Goal: Information Seeking & Learning: Learn about a topic

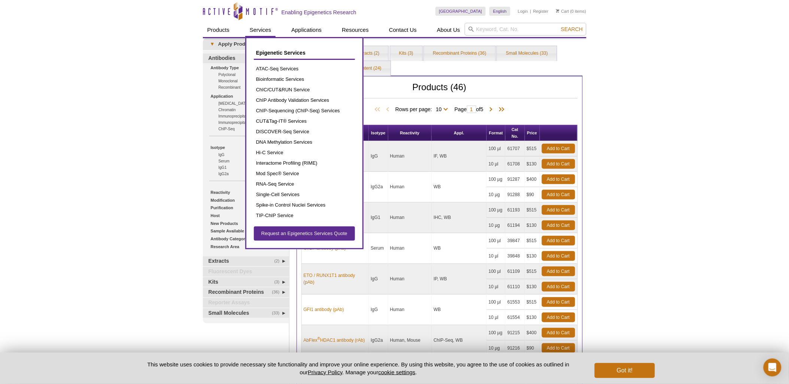
click at [267, 31] on link "Services" at bounding box center [260, 30] width 31 height 14
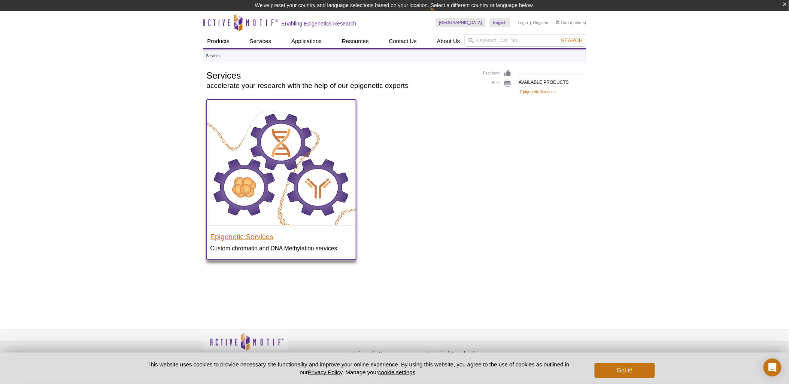
click at [242, 232] on h3 "Epigenetic Services" at bounding box center [281, 235] width 142 height 11
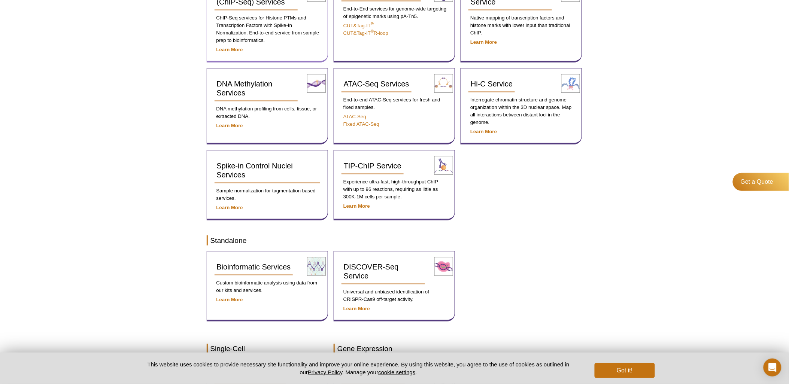
scroll to position [180, 0]
click at [247, 262] on span "Bioinformatic Services" at bounding box center [254, 266] width 74 height 8
